Goal: Use online tool/utility: Utilize a website feature to perform a specific function

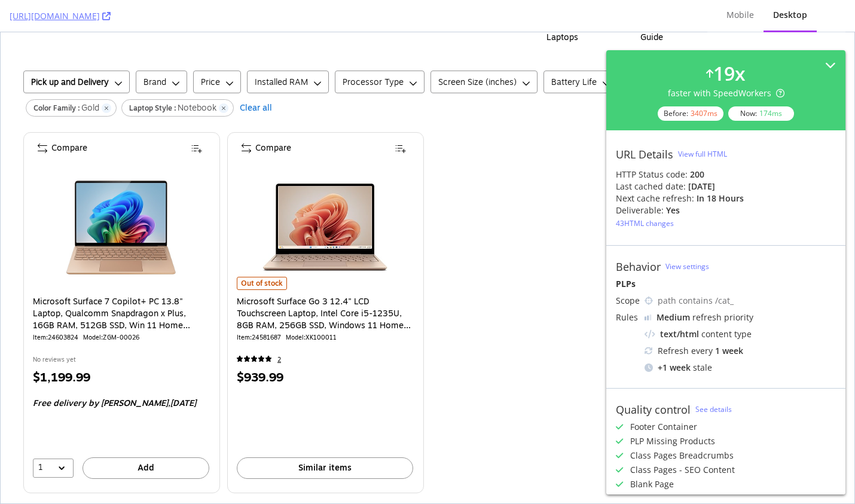
scroll to position [331, 0]
